Goal: Task Accomplishment & Management: Manage account settings

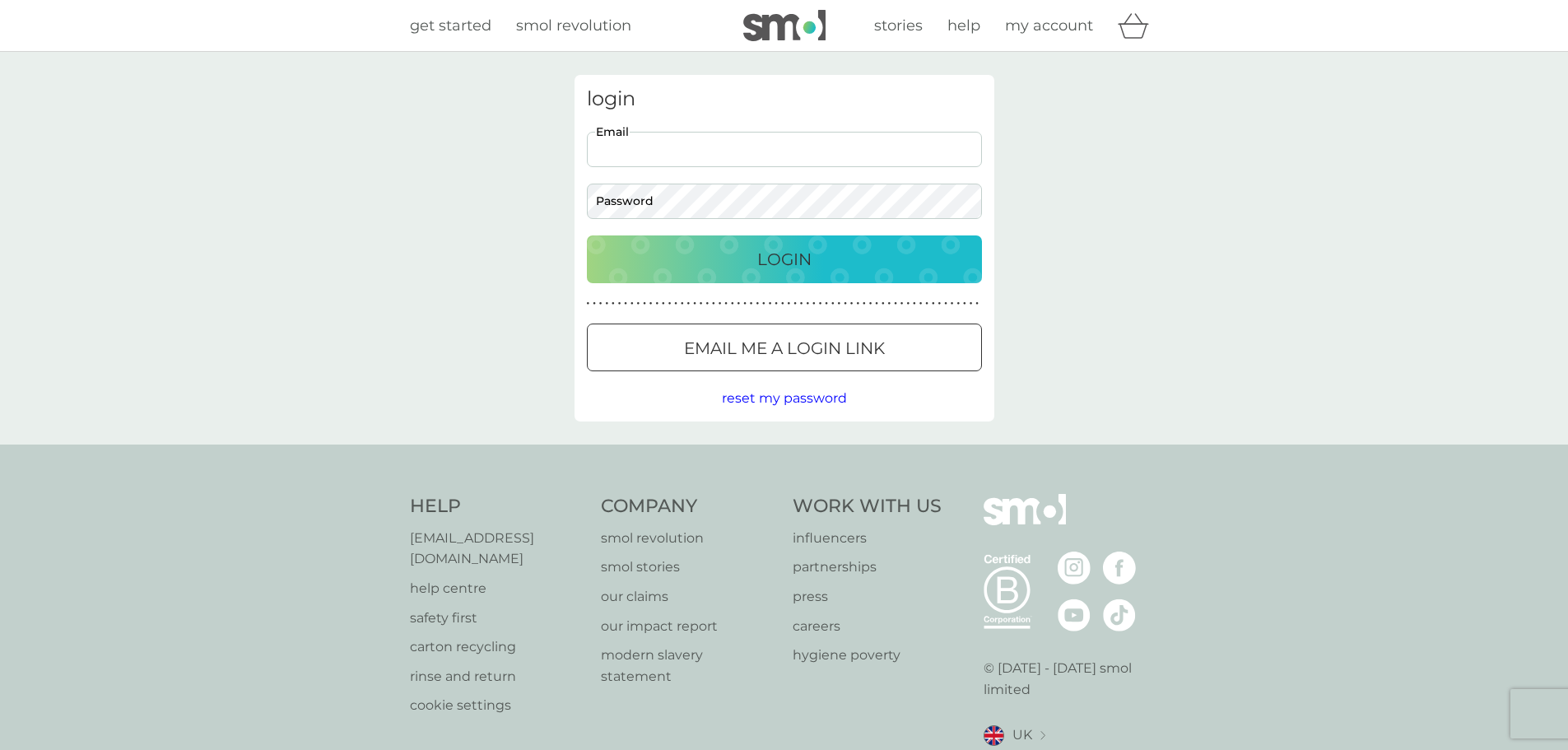
click at [753, 142] on input "Email" at bounding box center [784, 149] width 396 height 35
type input "[EMAIL_ADDRESS][DOMAIN_NAME]"
click at [587, 236] on button "Login" at bounding box center [784, 260] width 396 height 48
click at [1093, 327] on div "login [EMAIL_ADDRESS][DOMAIN_NAME] Email Password Login ● ● ● ● ● ● ● ● ● ● ● ●…" at bounding box center [784, 248] width 1568 height 393
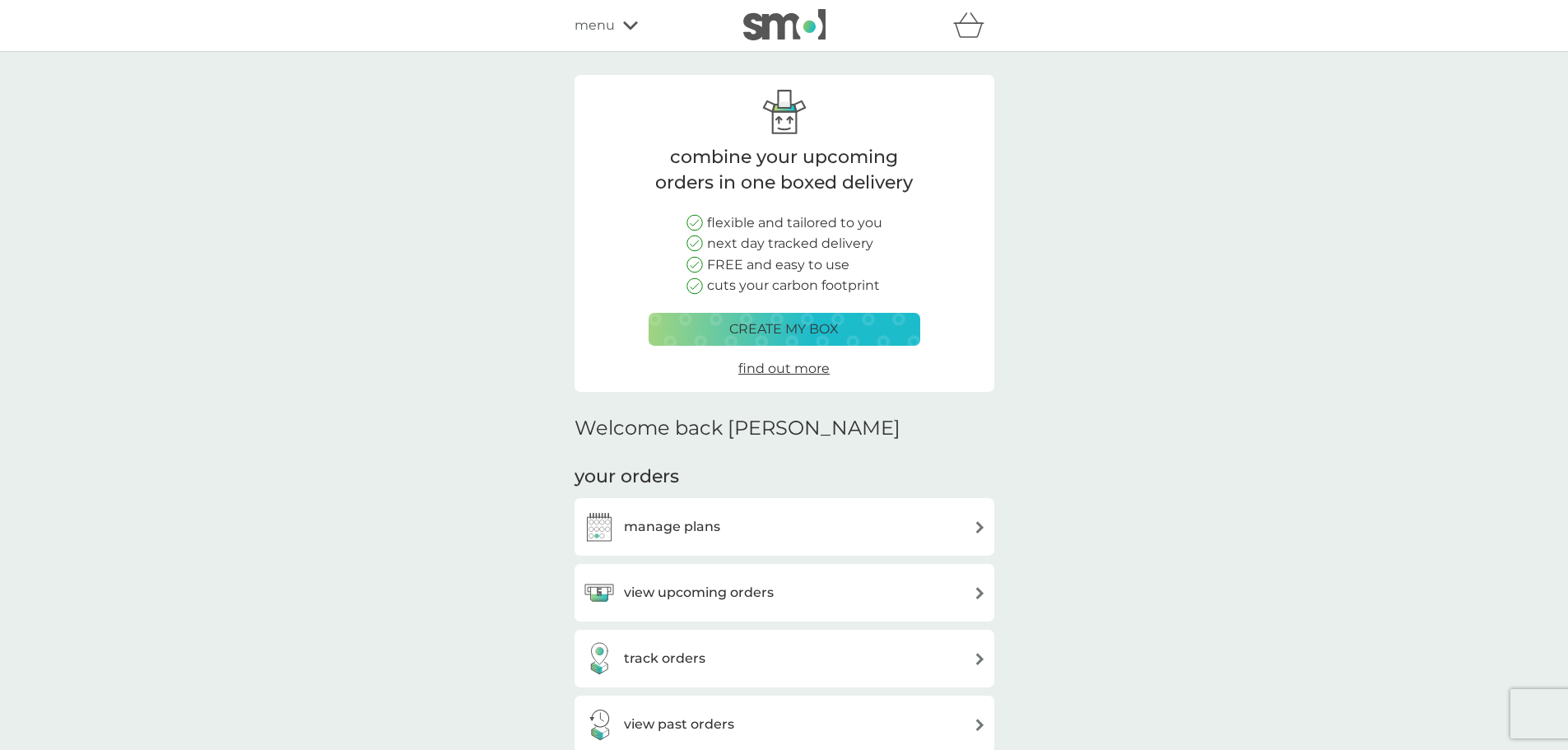
click at [660, 523] on h3 "manage plans" at bounding box center [671, 527] width 96 height 22
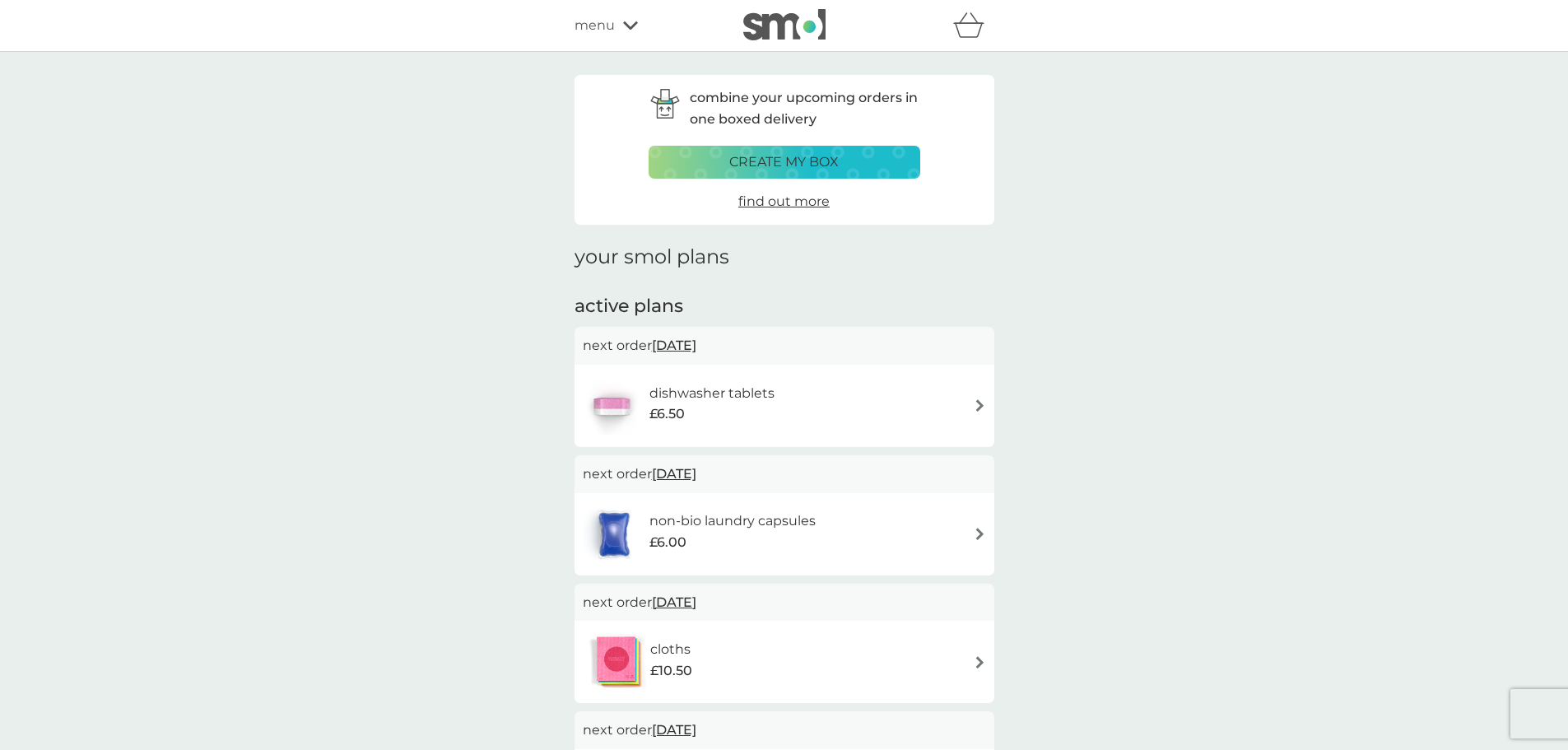
click at [977, 404] on img at bounding box center [979, 405] width 12 height 12
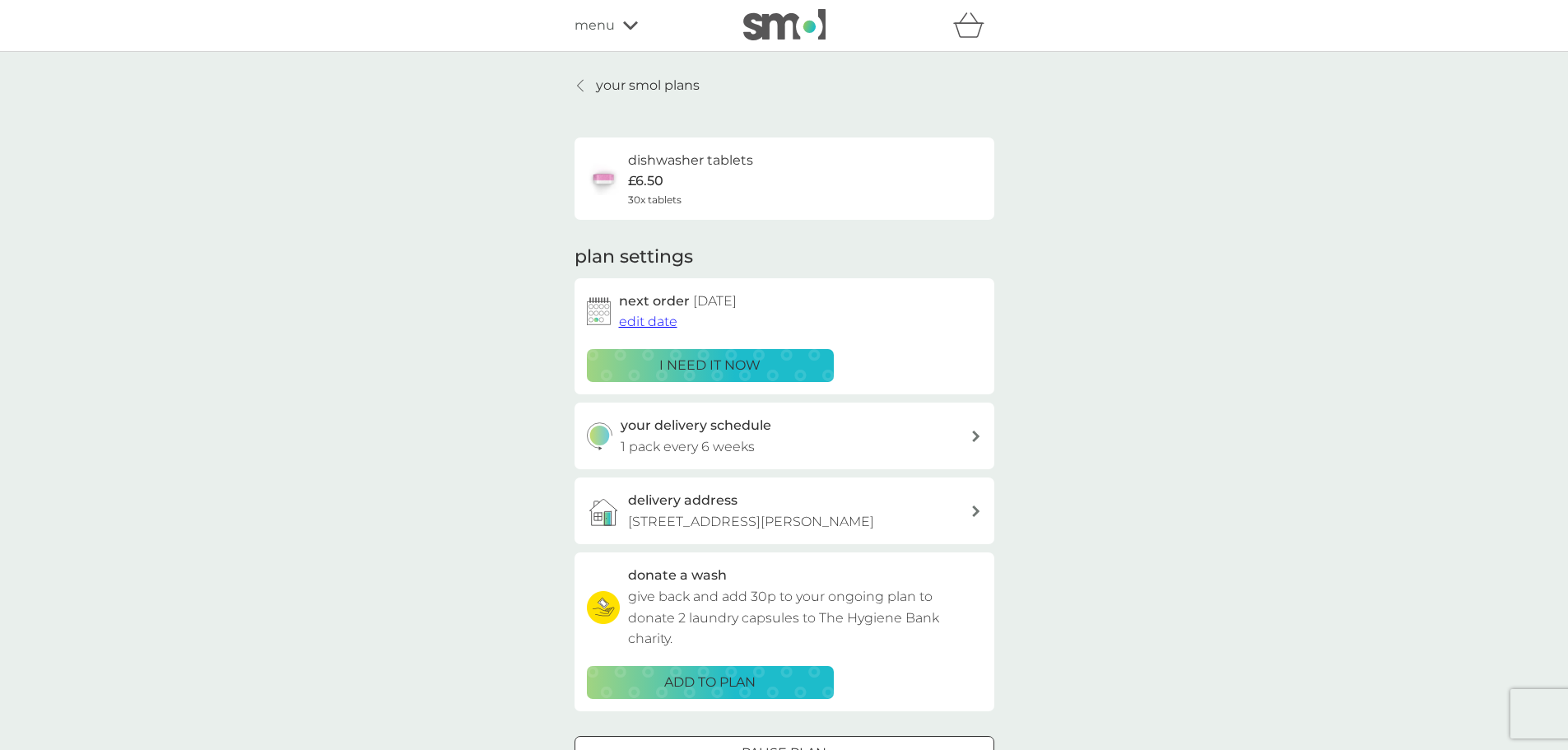
click at [661, 320] on span "edit date" at bounding box center [648, 321] width 58 height 15
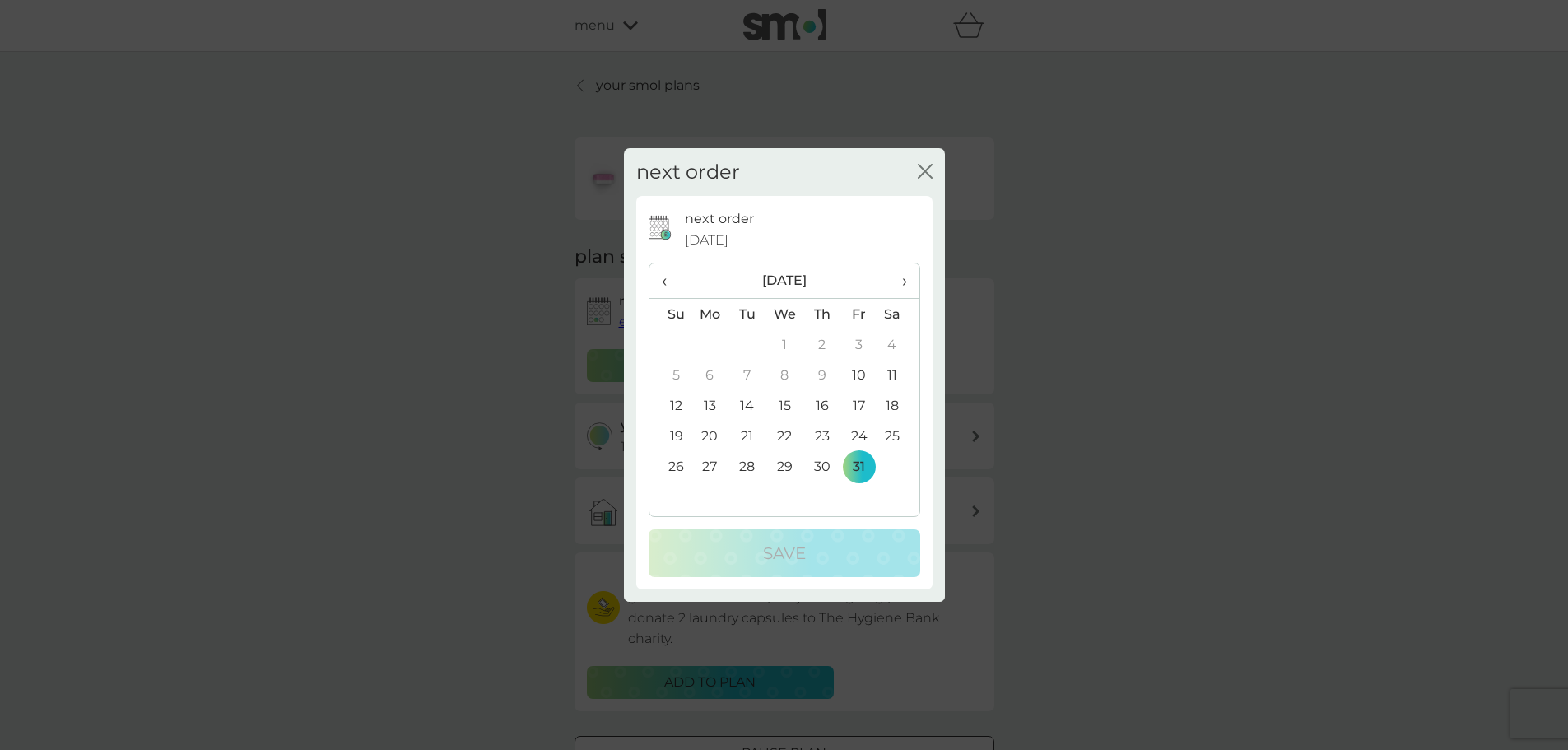
click at [905, 279] on span "›" at bounding box center [898, 280] width 16 height 34
click at [920, 171] on icon "close" at bounding box center [925, 171] width 15 height 15
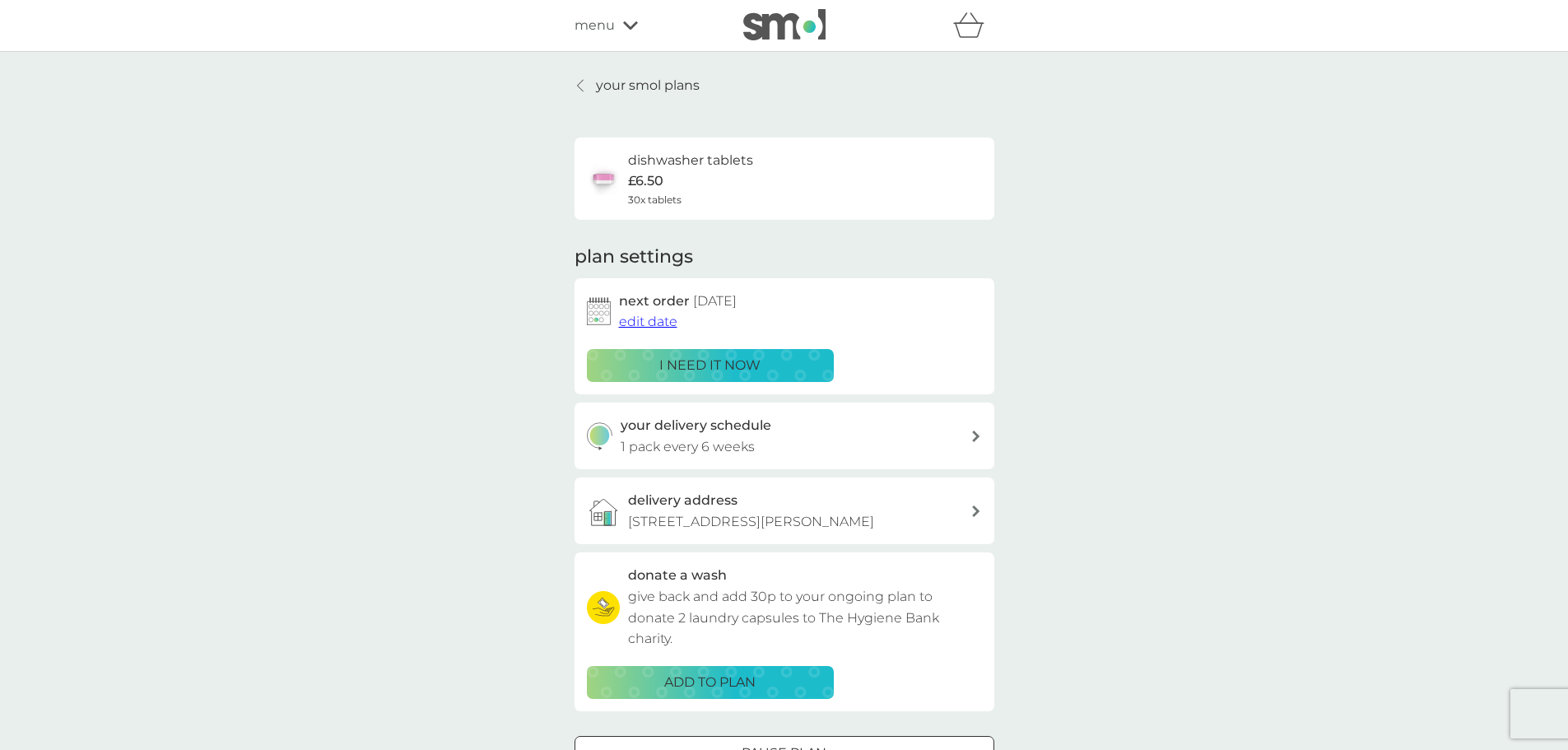
click at [646, 86] on p "your smol plans" at bounding box center [648, 86] width 104 height 22
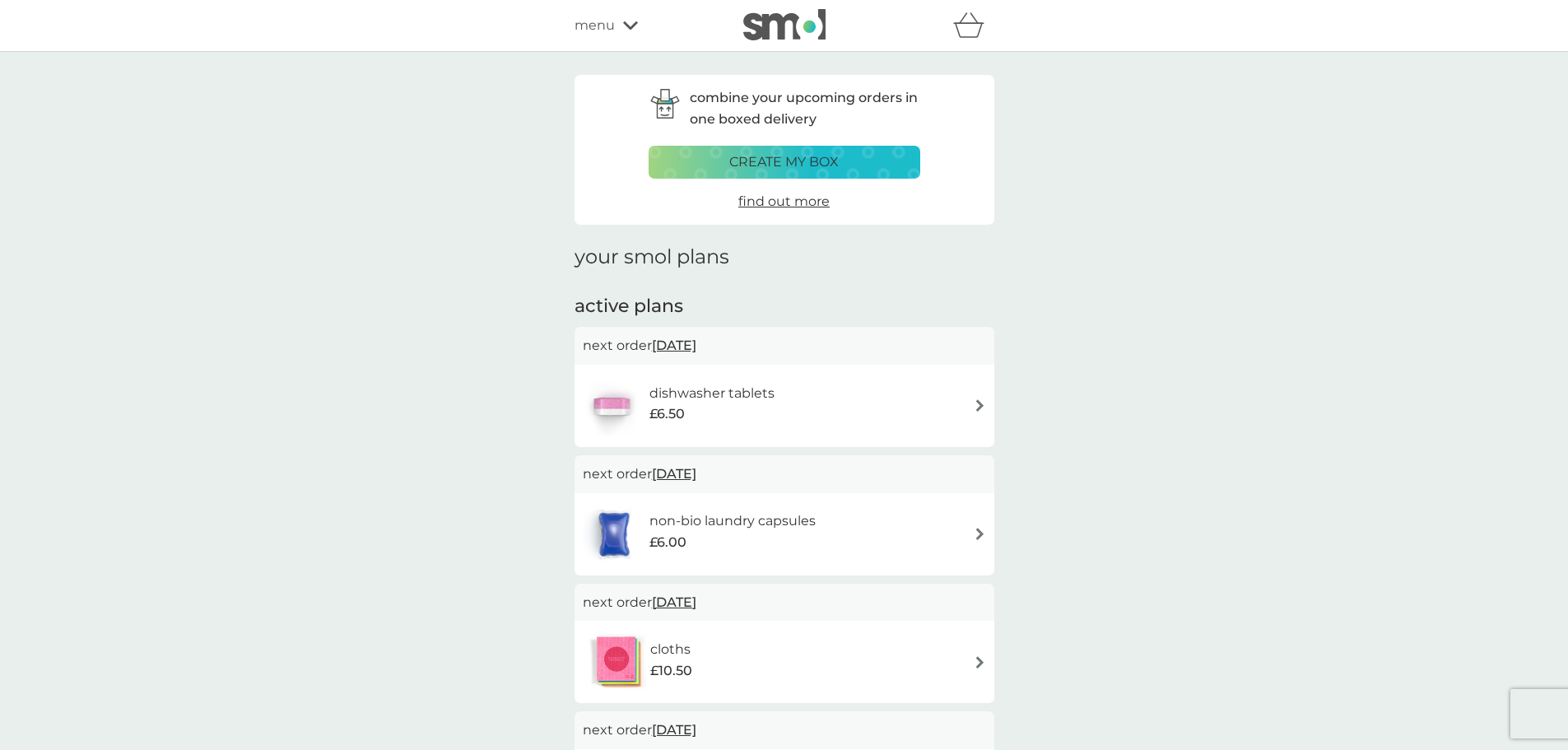
click at [977, 402] on img at bounding box center [979, 405] width 12 height 12
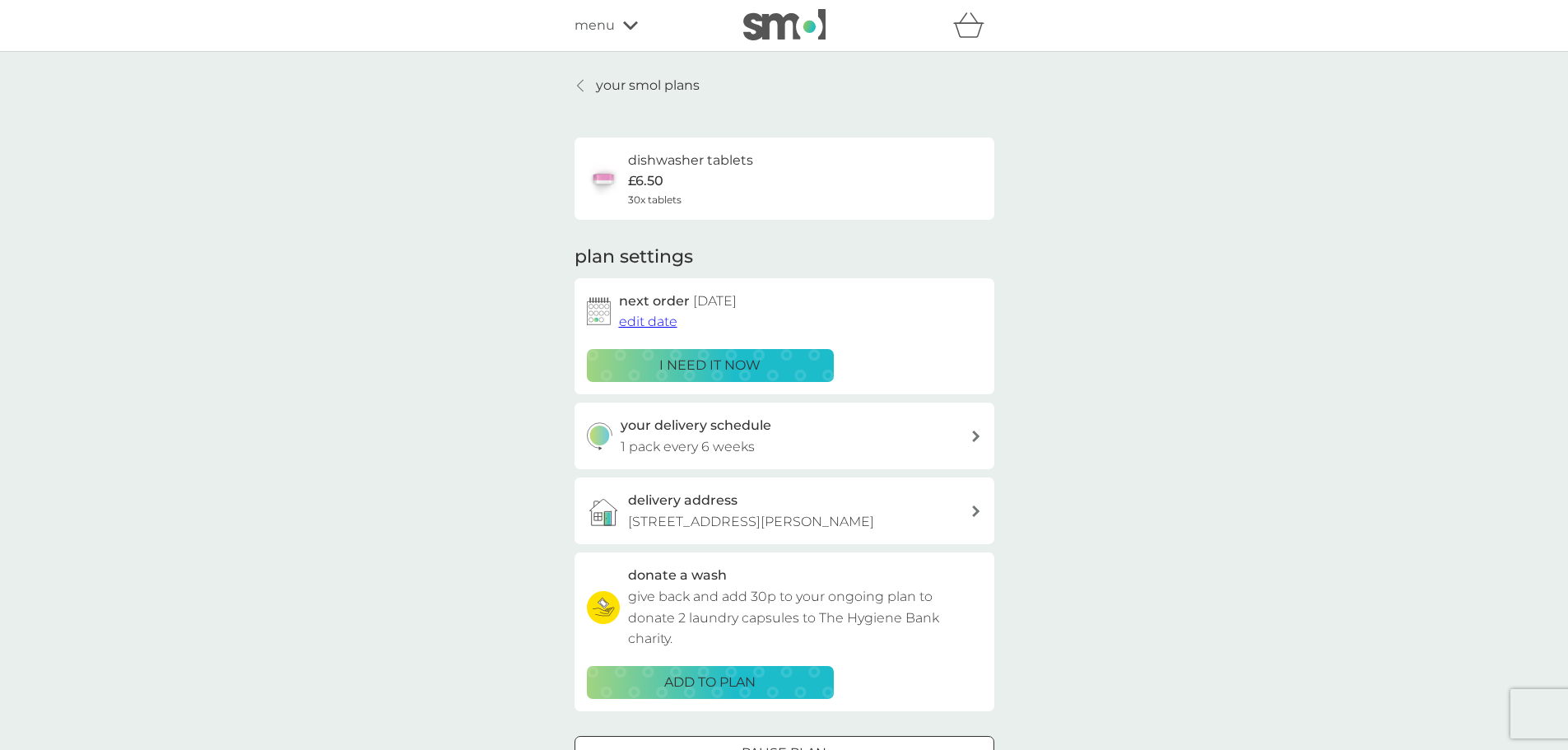
click at [663, 322] on span "edit date" at bounding box center [648, 321] width 58 height 15
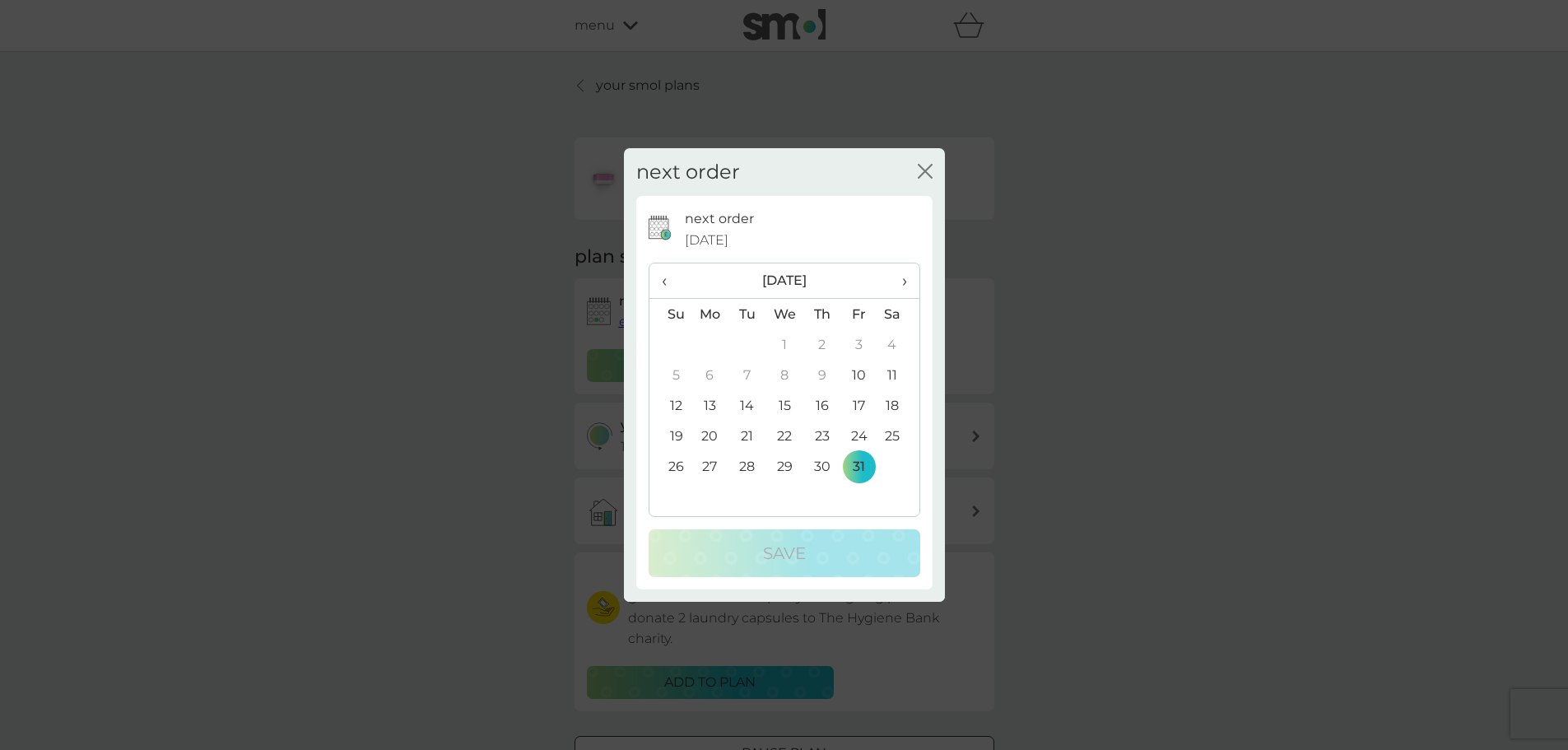
click at [906, 280] on span "›" at bounding box center [898, 280] width 16 height 34
click at [677, 463] on td "23" at bounding box center [670, 466] width 42 height 30
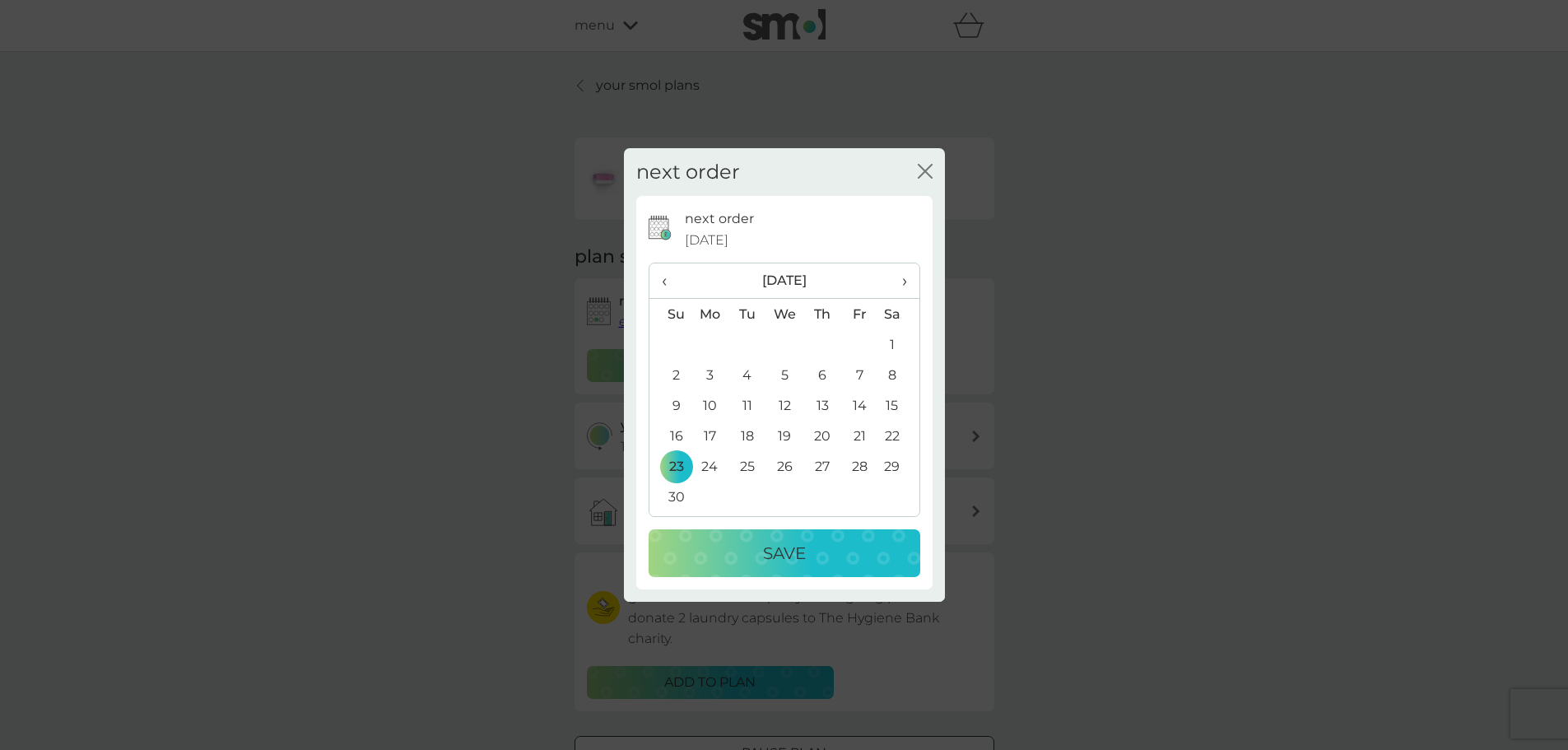
click at [792, 545] on p "Save" at bounding box center [784, 553] width 43 height 27
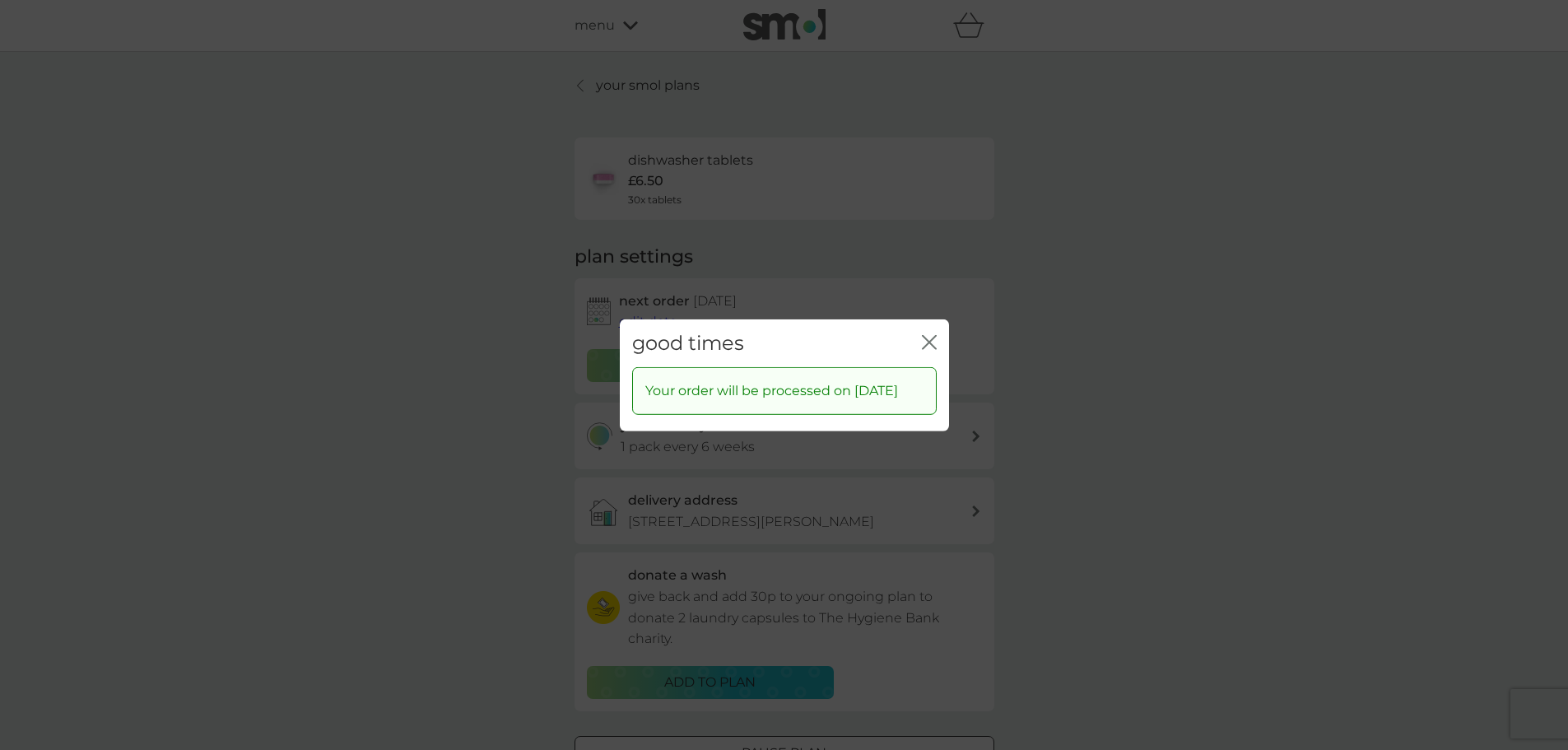
click at [925, 335] on icon "close" at bounding box center [930, 342] width 15 height 15
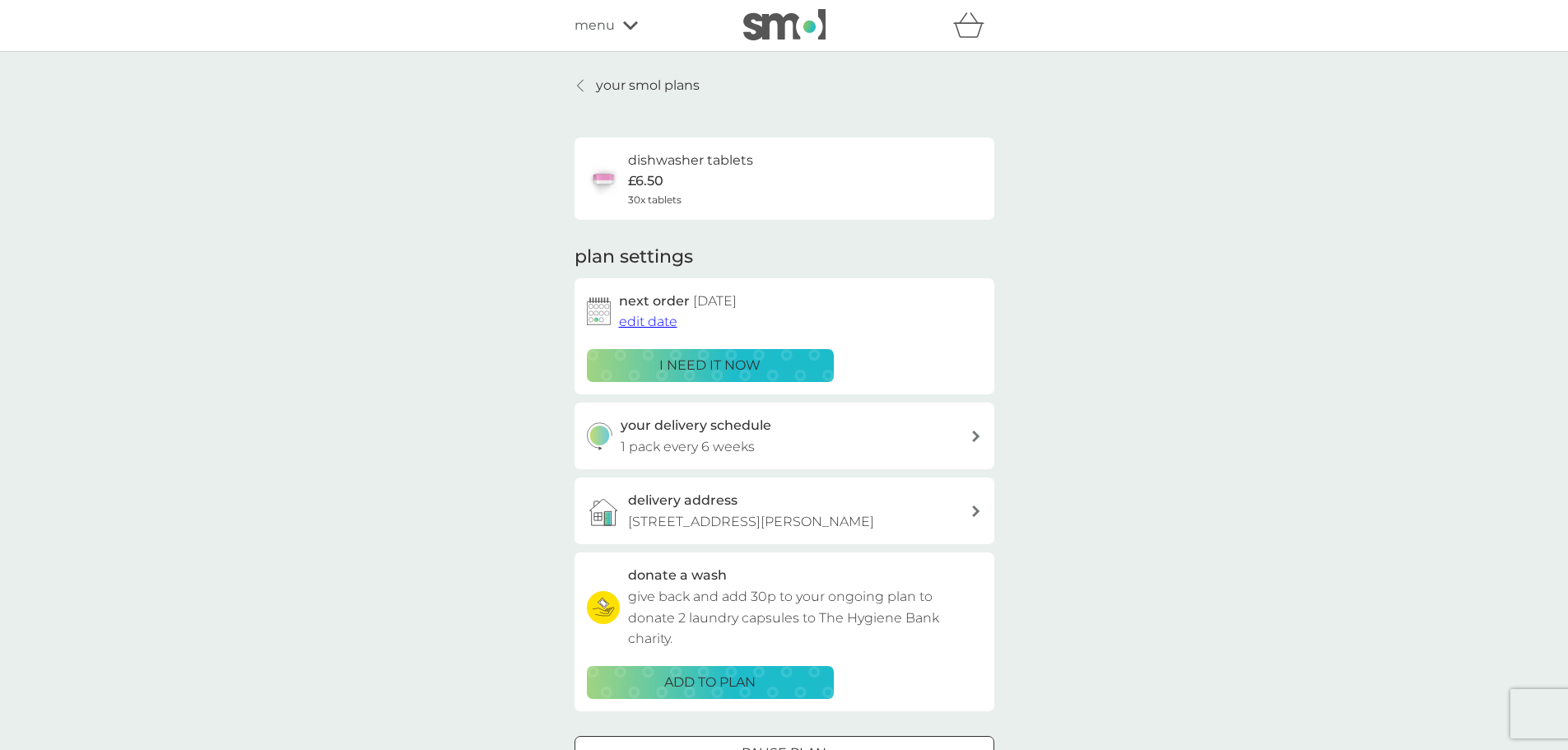
click at [629, 83] on p "your smol plans" at bounding box center [648, 86] width 104 height 22
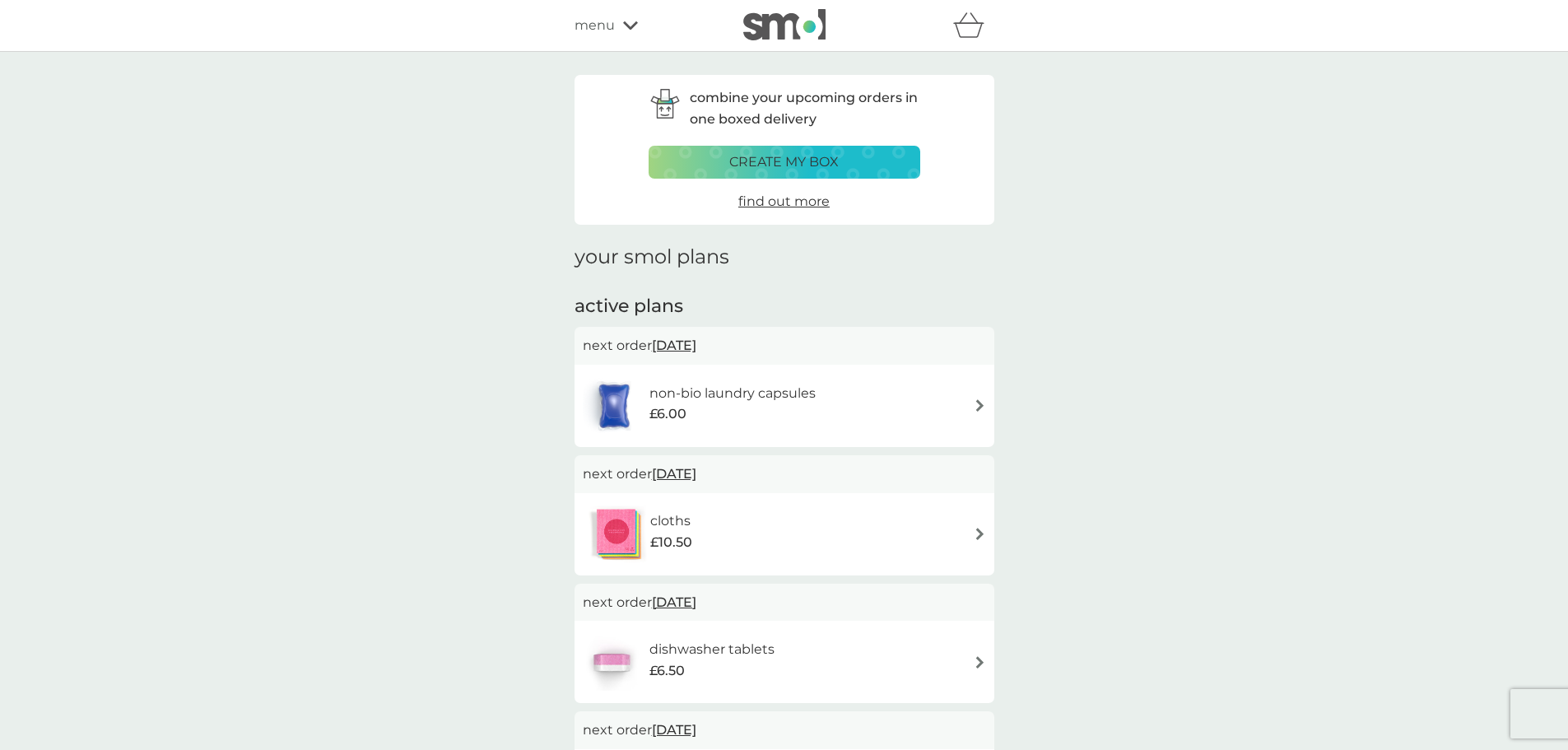
click at [605, 22] on span "menu" at bounding box center [594, 26] width 40 height 22
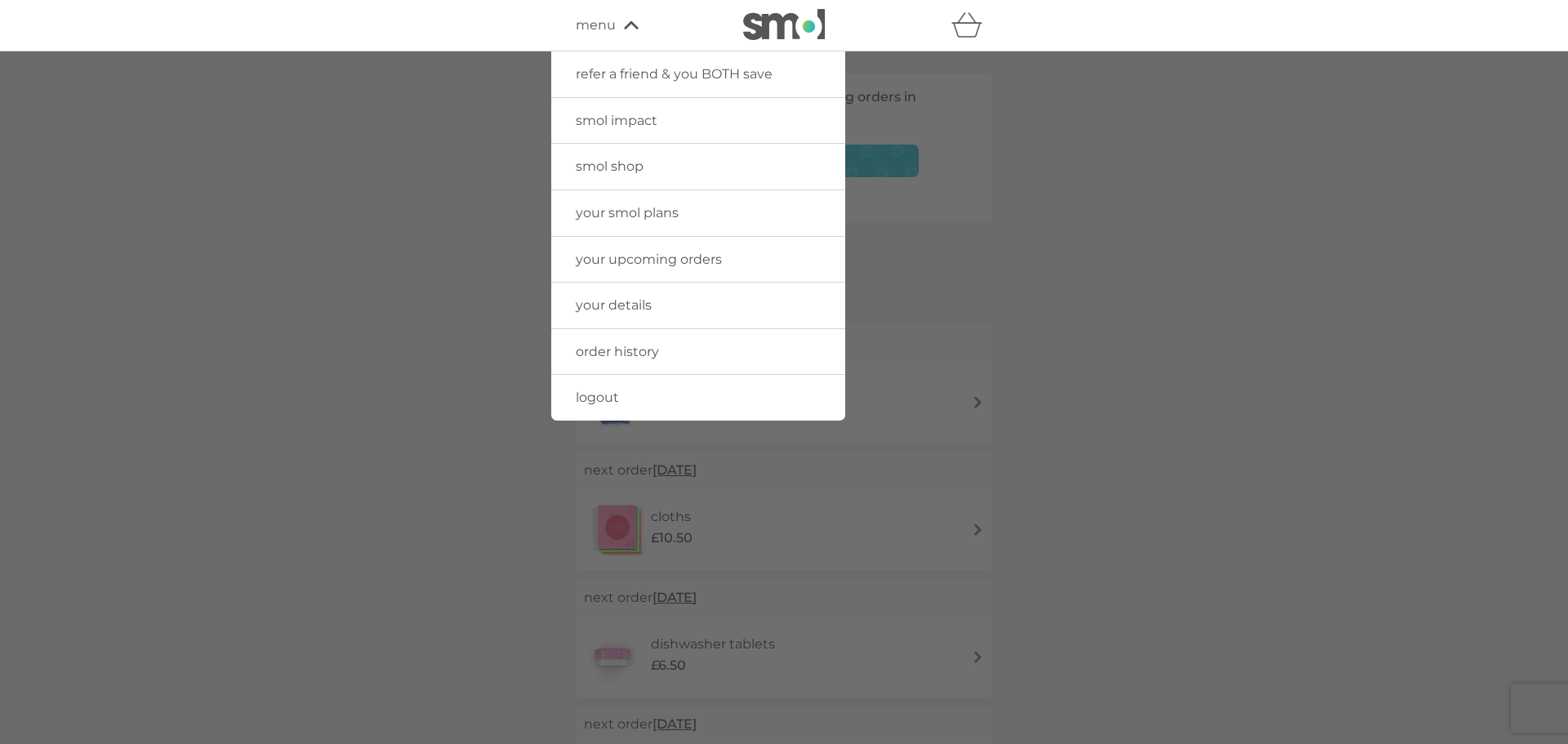
click at [635, 207] on span "your smol plans" at bounding box center [626, 212] width 103 height 15
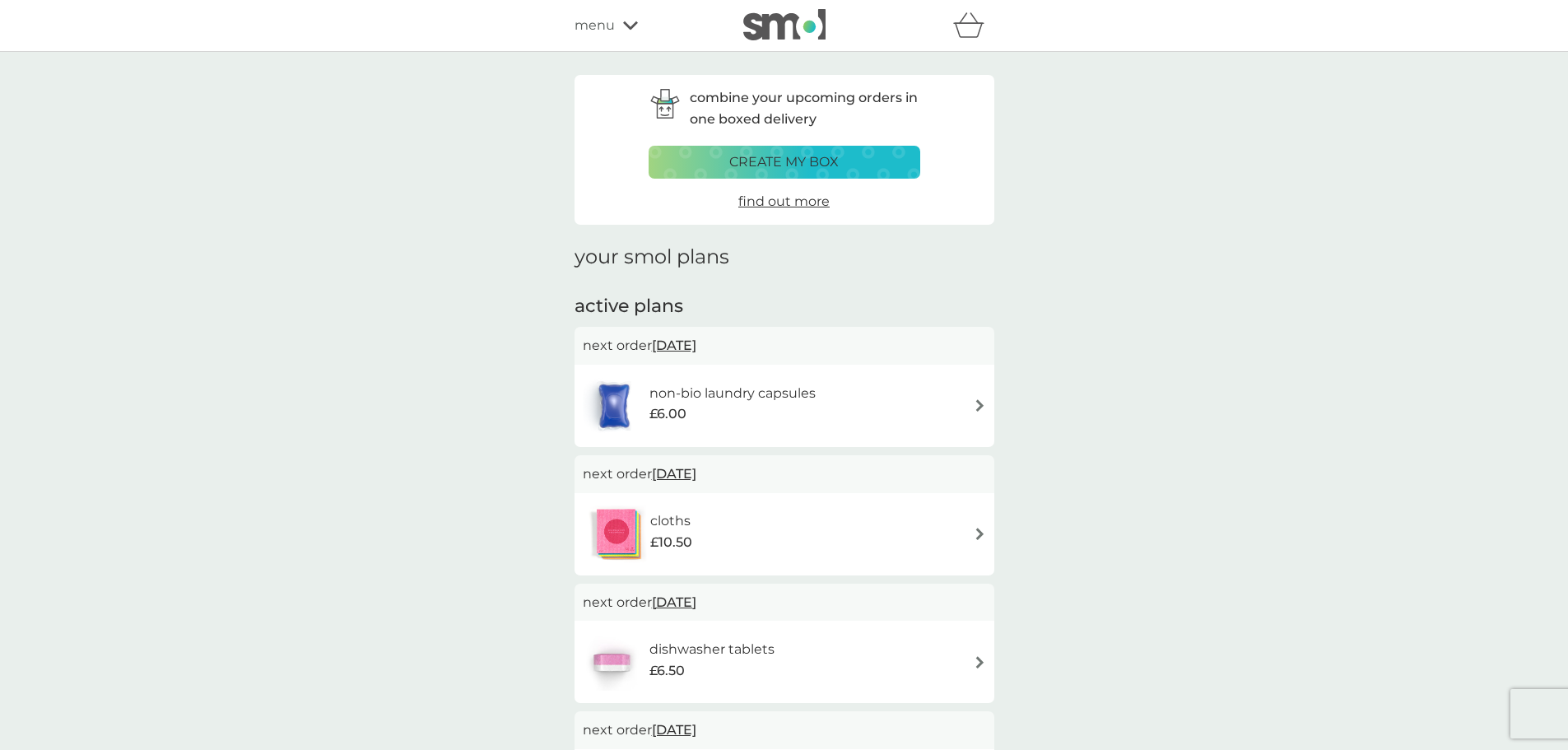
click at [592, 25] on span "menu" at bounding box center [594, 26] width 40 height 22
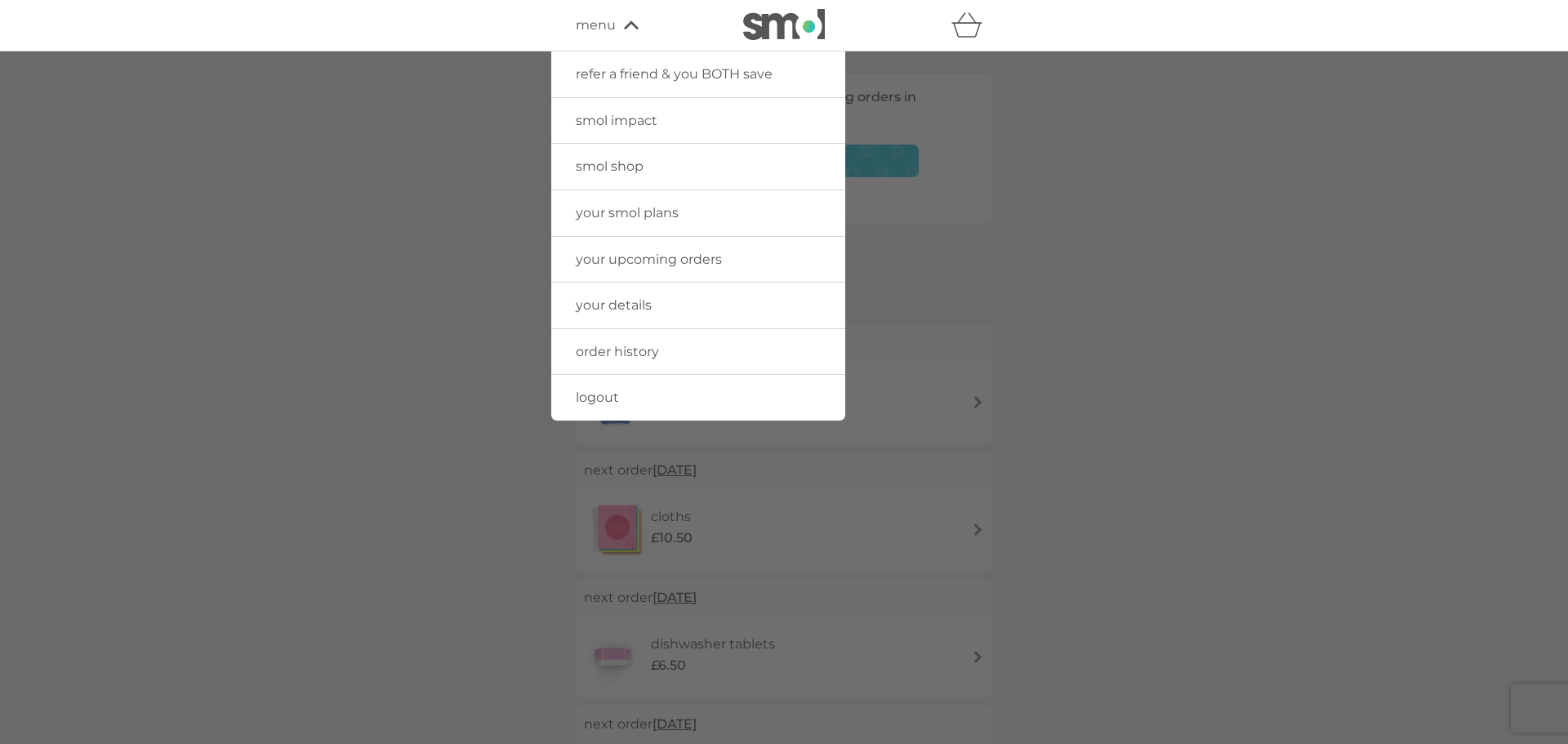
click at [619, 168] on span "smol shop" at bounding box center [609, 166] width 68 height 15
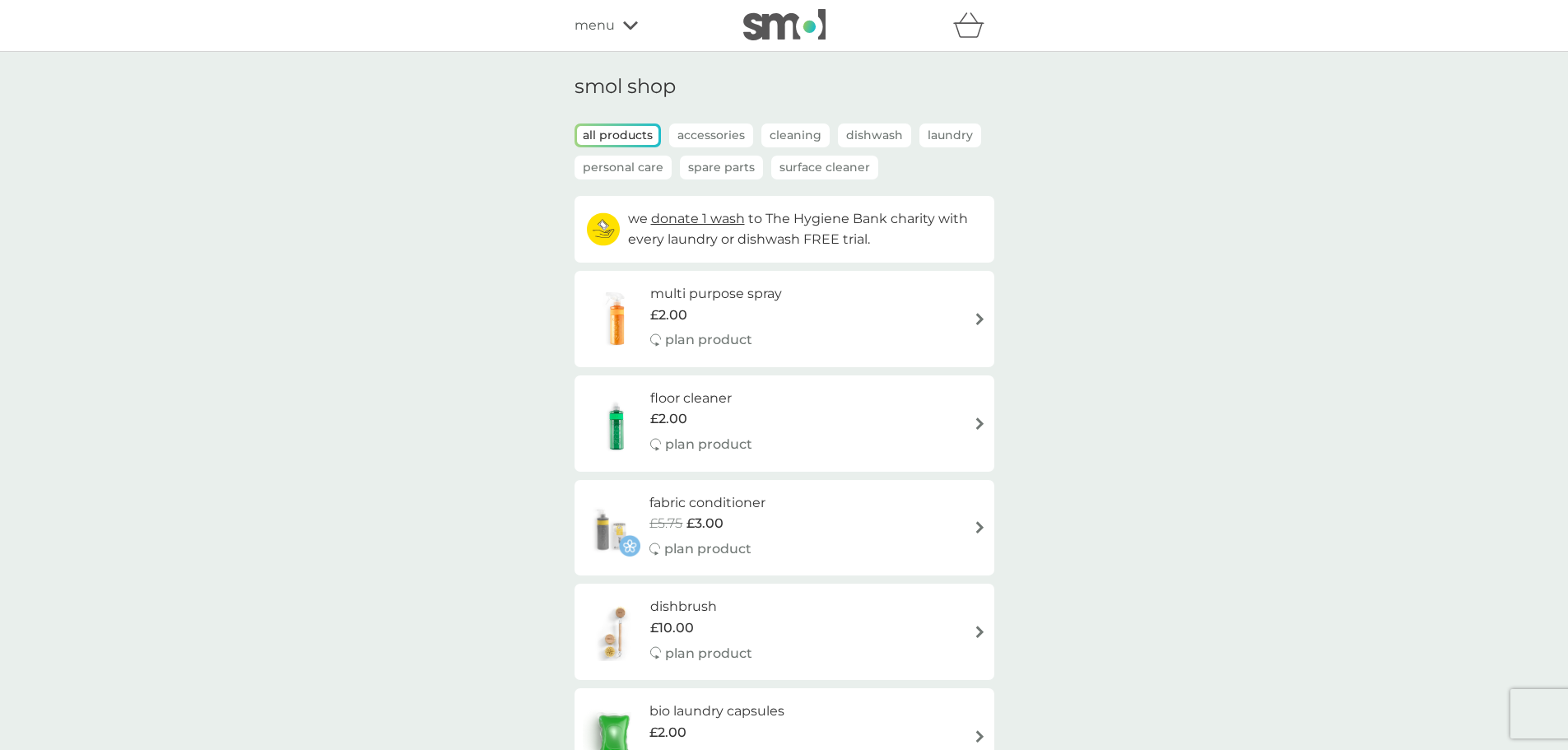
click at [961, 22] on icon "basket" at bounding box center [969, 25] width 31 height 26
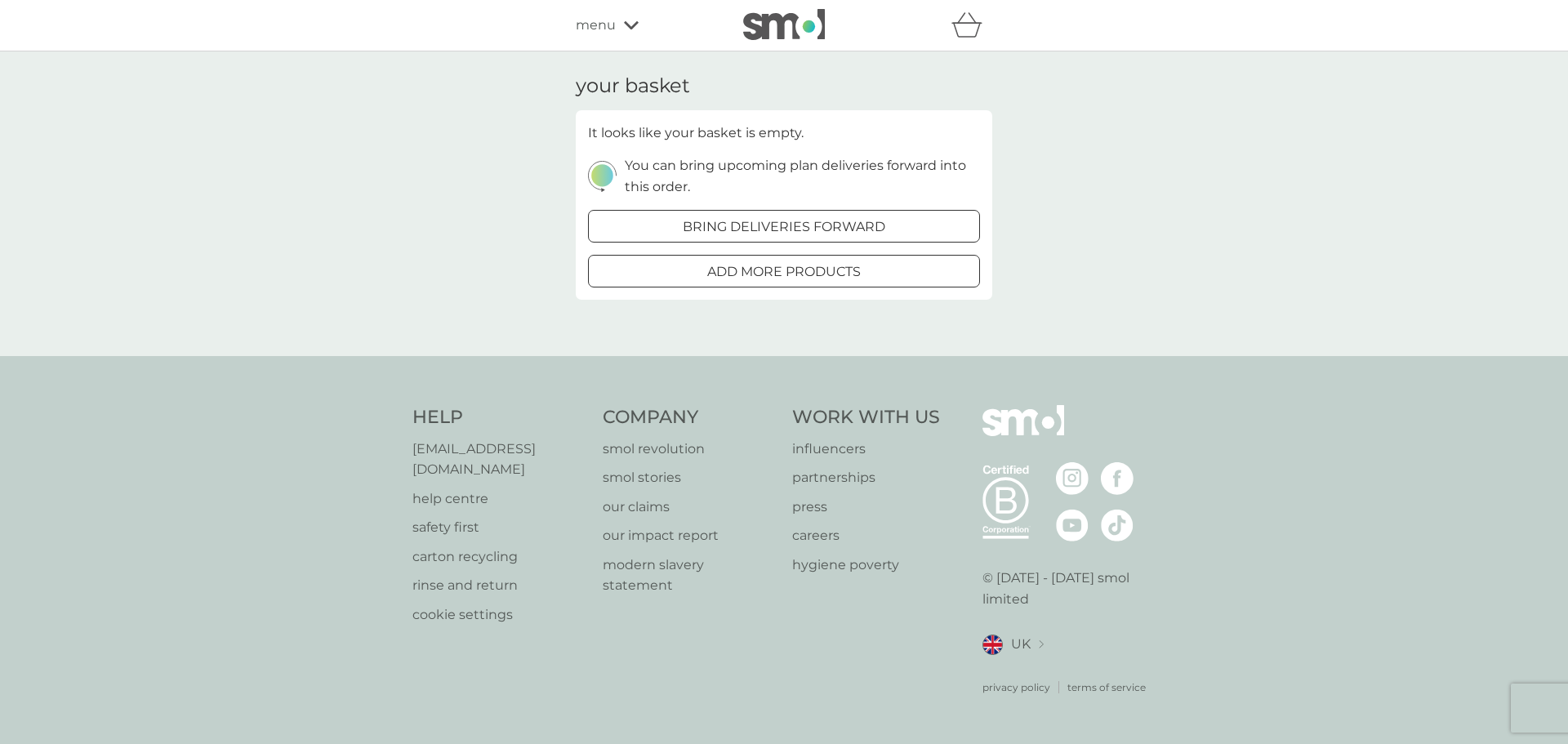
click at [597, 24] on span "menu" at bounding box center [595, 25] width 40 height 22
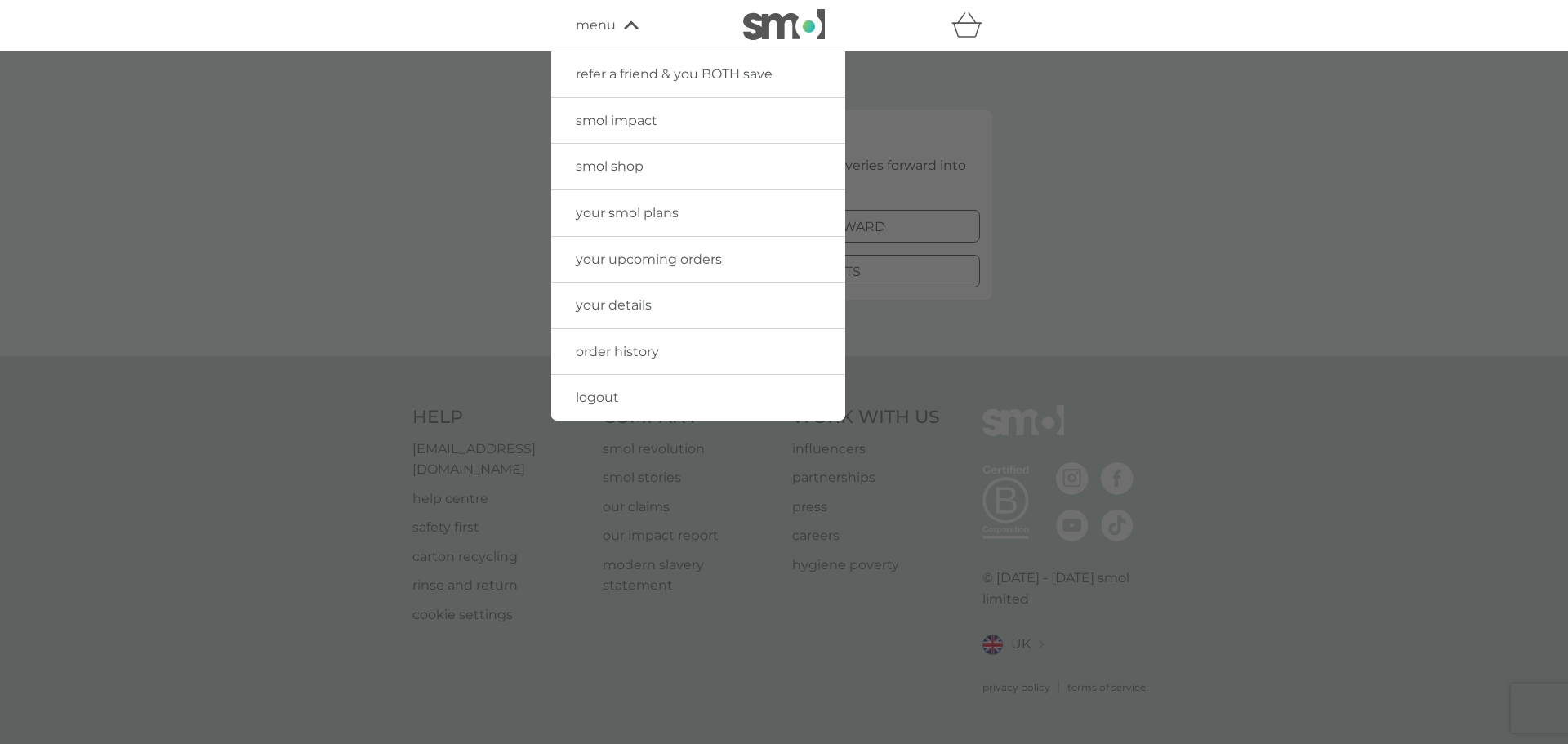
click at [599, 402] on span "logout" at bounding box center [597, 397] width 43 height 15
